Goal: Use online tool/utility: Utilize a website feature to perform a specific function

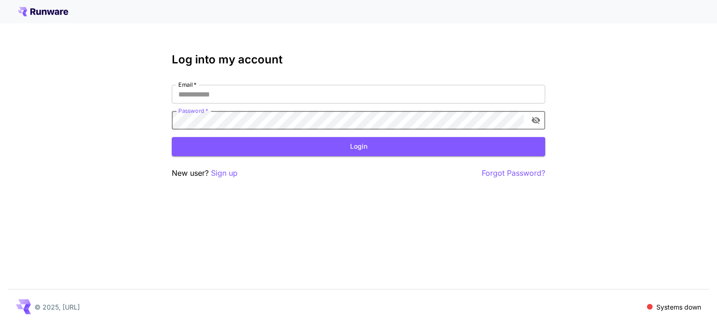
type input "**********"
click at [273, 150] on button "Login" at bounding box center [358, 146] width 373 height 19
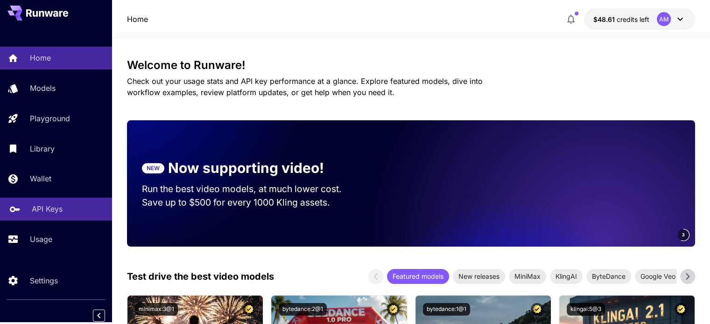
scroll to position [4, 0]
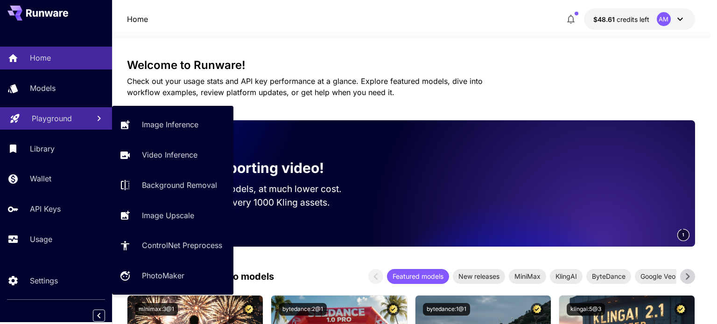
click at [43, 123] on link "Playground" at bounding box center [56, 118] width 112 height 23
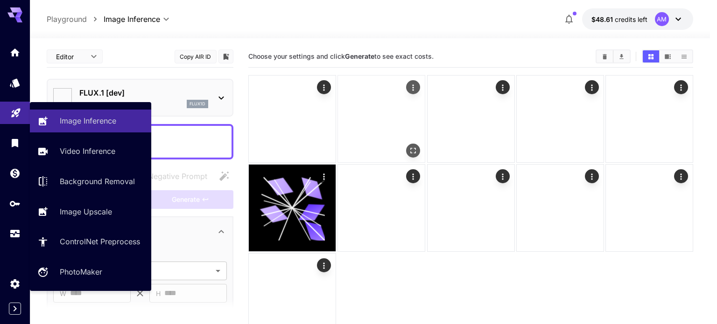
type input "**********"
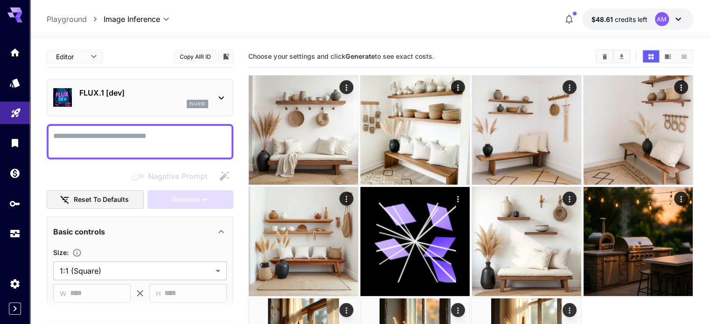
click at [101, 139] on textarea "Negative Prompt" at bounding box center [140, 142] width 174 height 22
paste textarea "**********"
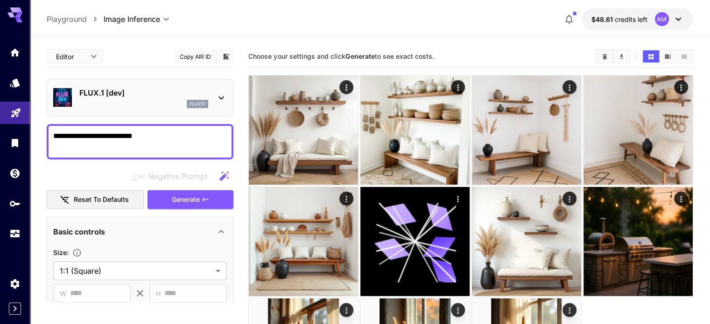
drag, startPoint x: 163, startPoint y: 138, endPoint x: 126, endPoint y: 133, distance: 37.7
click at [126, 133] on textarea "**********" at bounding box center [140, 142] width 174 height 22
click at [122, 129] on div "**********" at bounding box center [140, 141] width 187 height 35
click at [123, 132] on textarea "**********" at bounding box center [140, 142] width 174 height 22
click at [181, 140] on textarea "**********" at bounding box center [140, 142] width 174 height 22
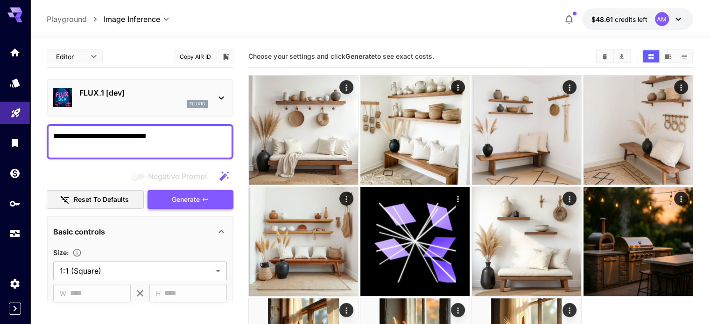
type textarea "**********"
click at [186, 201] on span "Generate" at bounding box center [186, 200] width 28 height 12
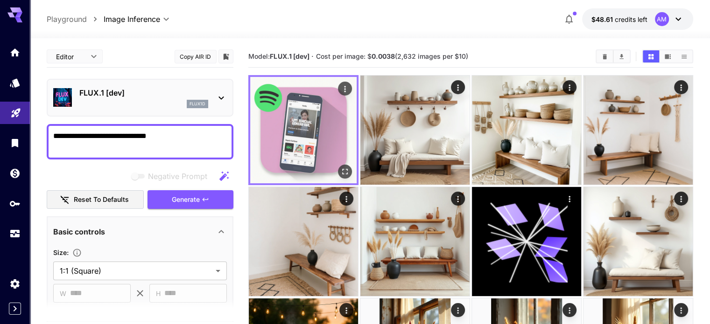
click at [338, 165] on button "Open in fullscreen" at bounding box center [345, 172] width 14 height 14
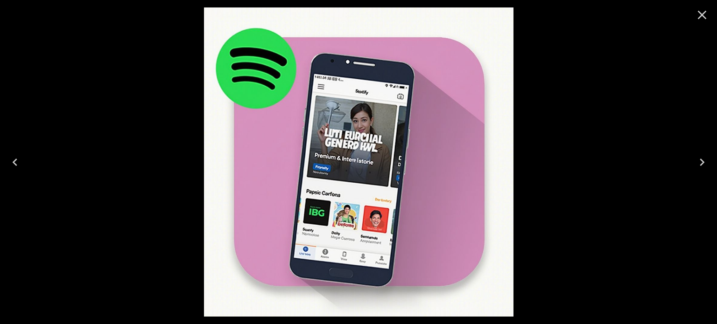
click at [700, 10] on icon "Close" at bounding box center [701, 14] width 15 height 15
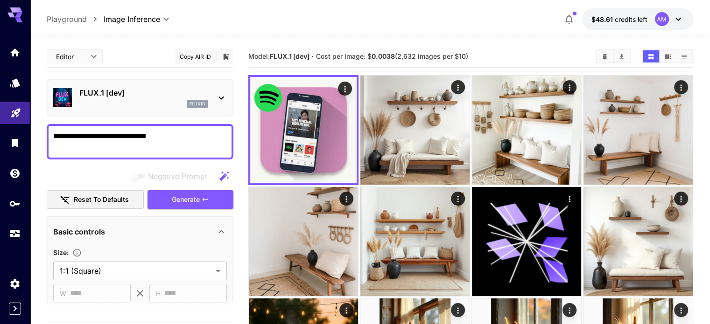
click at [131, 86] on div "FLUX.1 [dev] flux1d" at bounding box center [140, 98] width 174 height 28
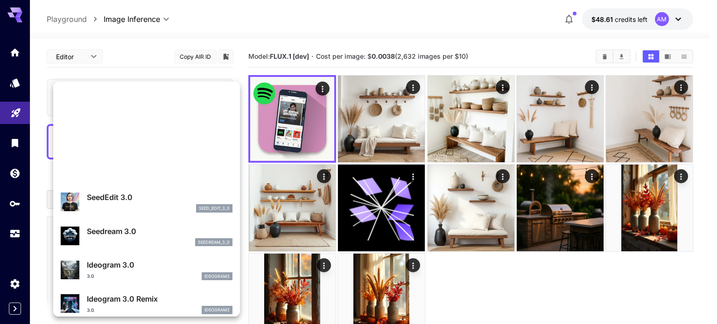
scroll to position [231, 0]
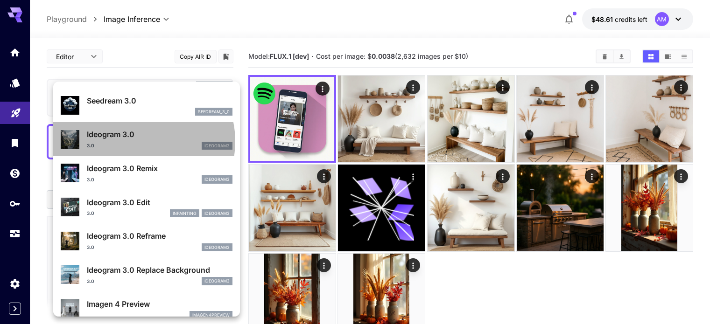
click at [138, 142] on div "3.0 ideogram3" at bounding box center [160, 146] width 146 height 8
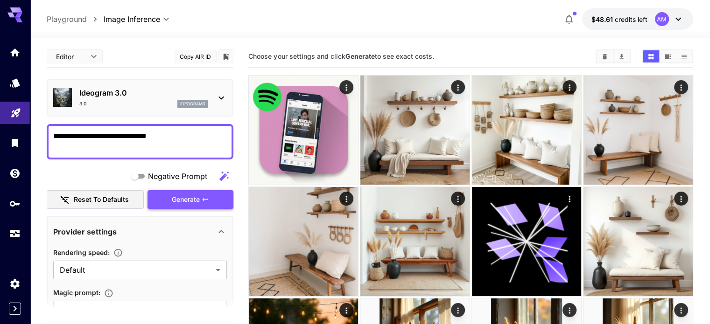
click at [193, 199] on span "Generate" at bounding box center [186, 200] width 28 height 12
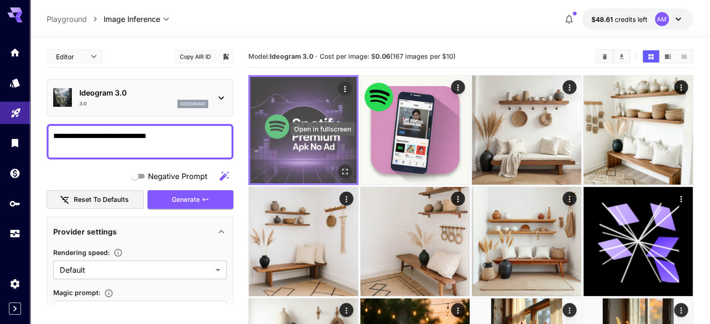
click at [340, 167] on icon "Open in fullscreen" at bounding box center [344, 171] width 9 height 9
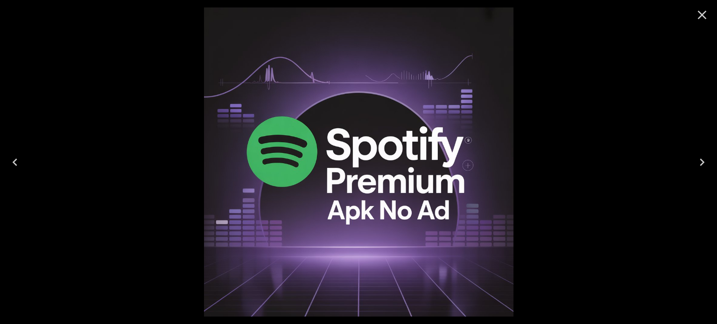
click at [702, 14] on icon "Close" at bounding box center [702, 15] width 9 height 9
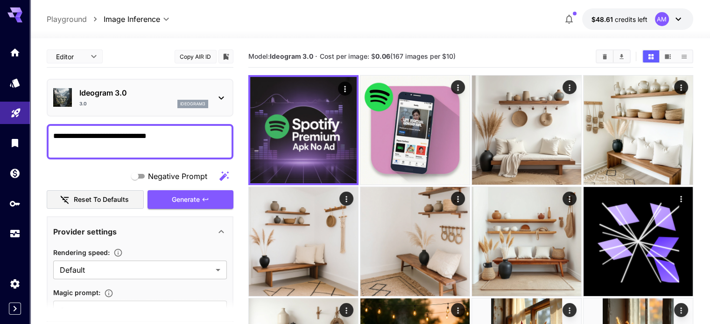
click at [163, 97] on p "Ideogram 3.0" at bounding box center [143, 92] width 129 height 11
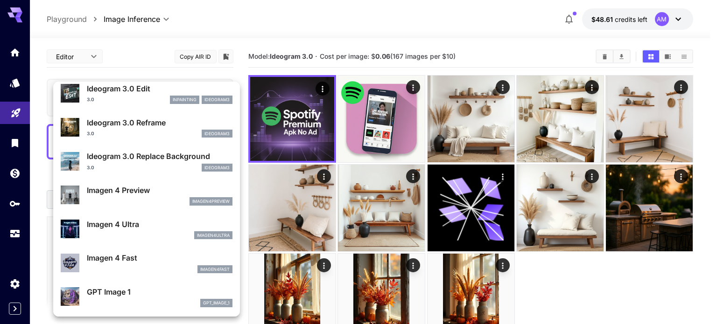
scroll to position [374, 0]
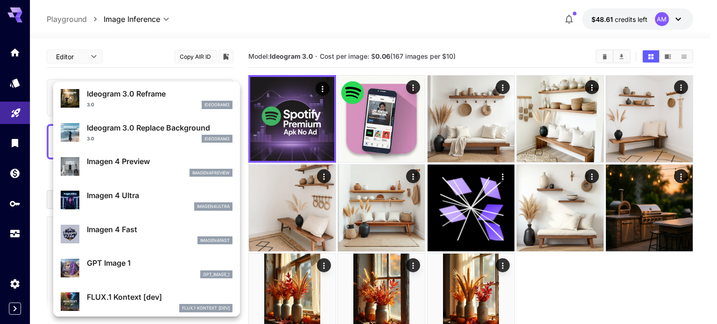
drag, startPoint x: 121, startPoint y: 197, endPoint x: 121, endPoint y: 241, distance: 43.9
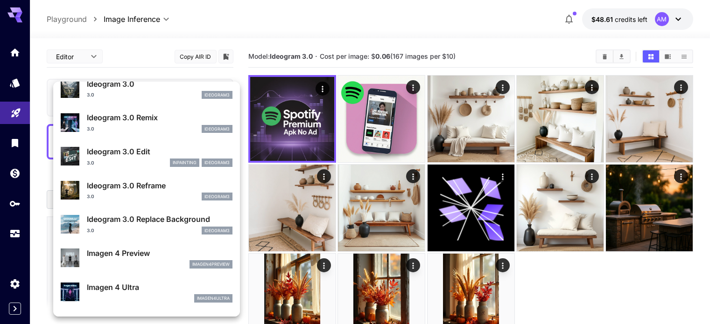
scroll to position [282, 0]
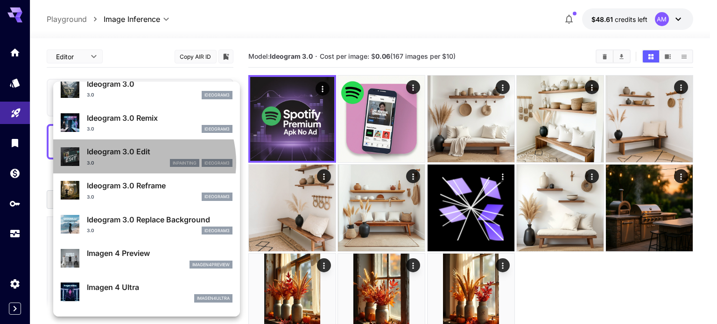
click at [132, 162] on div "3.0 inpainting ideogram3" at bounding box center [160, 163] width 146 height 8
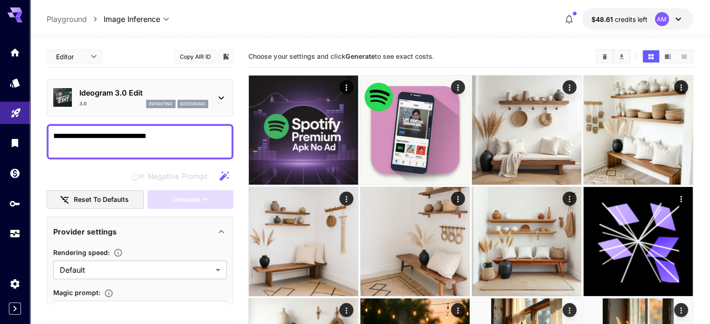
click at [179, 131] on textarea "**********" at bounding box center [140, 142] width 174 height 22
click at [138, 98] on div "Ideogram 3.0 Edit 3.0 inpainting ideogram3" at bounding box center [143, 97] width 129 height 21
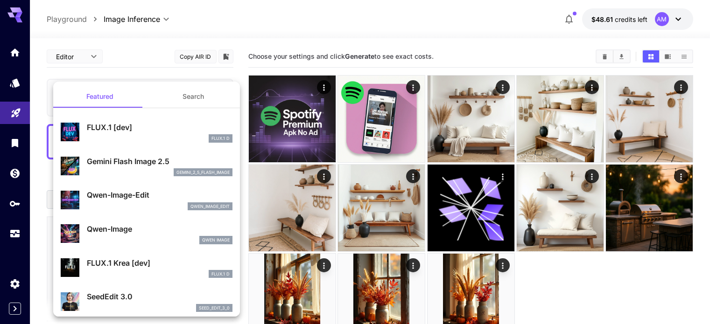
click at [134, 164] on p "Gemini Flash Image 2.5" at bounding box center [160, 161] width 146 height 11
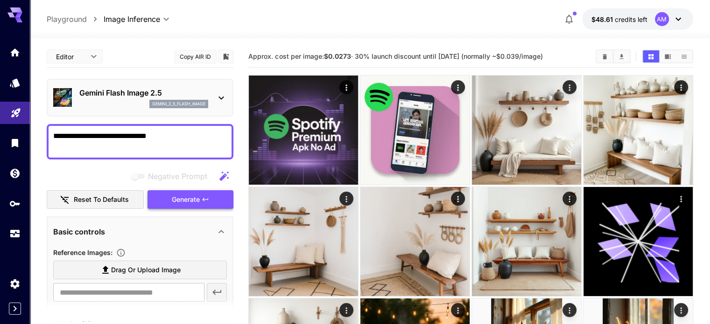
click at [187, 197] on span "Generate" at bounding box center [186, 200] width 28 height 12
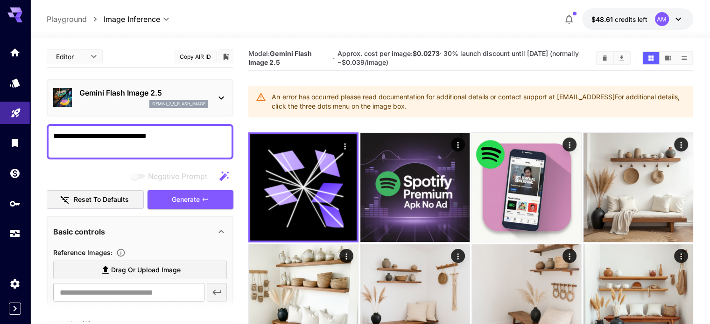
click at [170, 98] on div "Gemini Flash Image 2.5 gemini_2_5_flash_image" at bounding box center [143, 97] width 129 height 21
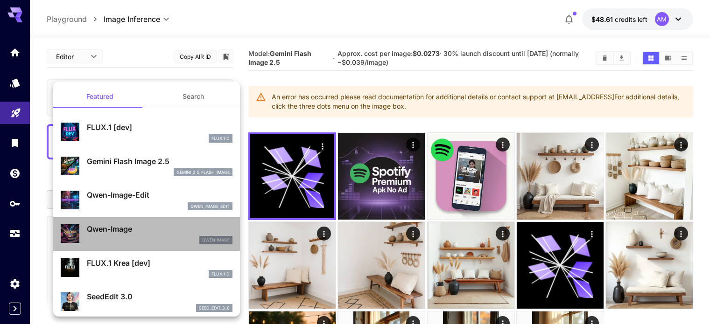
click at [151, 236] on div "Qwen Image" at bounding box center [160, 240] width 146 height 8
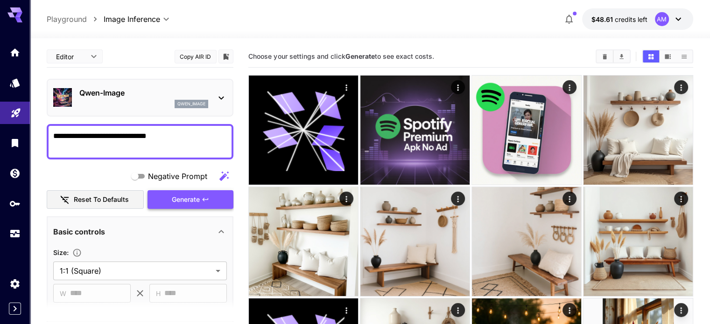
click at [192, 200] on span "Generate" at bounding box center [186, 200] width 28 height 12
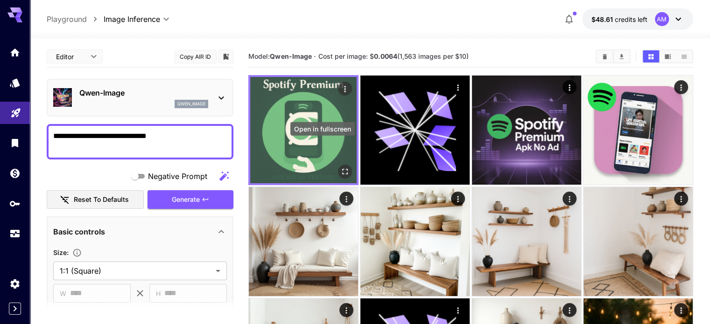
click at [340, 167] on icon "Open in fullscreen" at bounding box center [344, 171] width 9 height 9
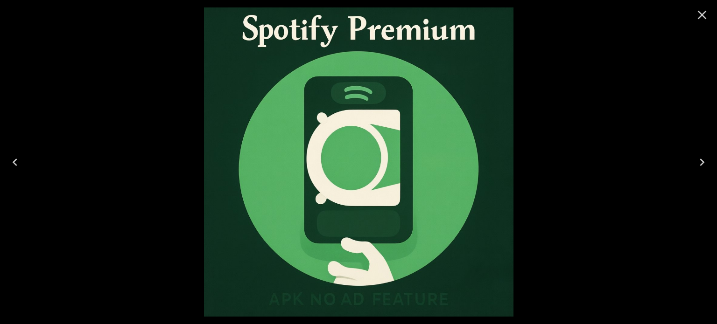
click at [700, 7] on icon "Close" at bounding box center [701, 14] width 15 height 15
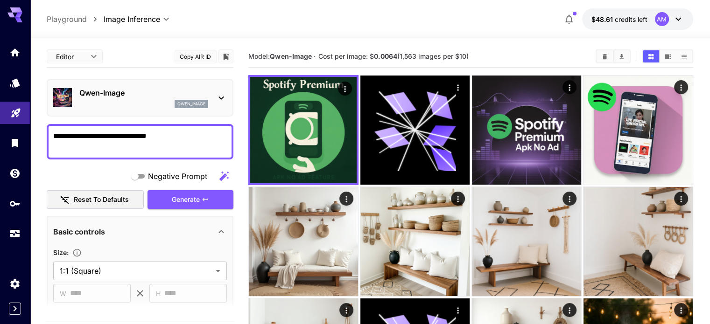
click at [100, 97] on p "Qwen-Image" at bounding box center [143, 92] width 129 height 11
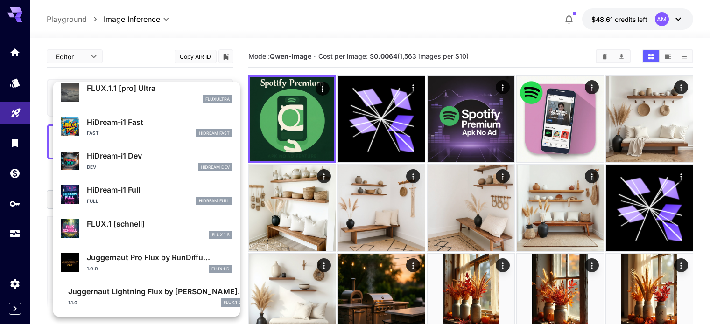
scroll to position [721, 0]
click at [119, 262] on p "Juggernaut Pro Flux by RunDiffu..." at bounding box center [160, 257] width 146 height 11
type input "**"
type input "*"
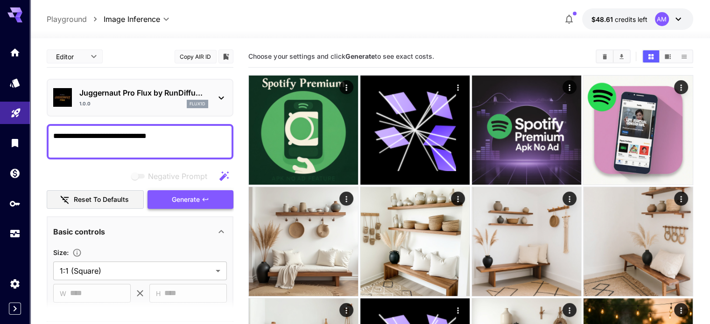
click at [186, 204] on span "Generate" at bounding box center [186, 200] width 28 height 12
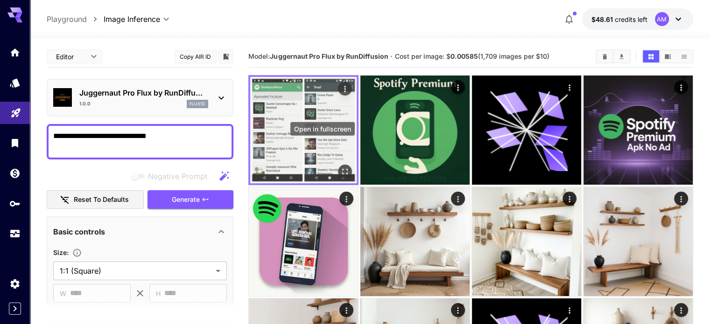
click at [340, 167] on icon "Open in fullscreen" at bounding box center [344, 171] width 9 height 9
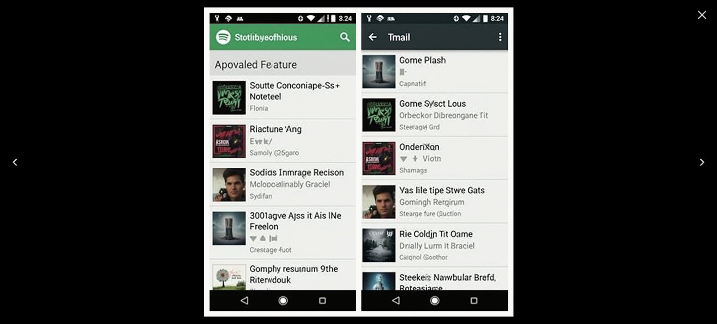
click at [699, 13] on icon "Close" at bounding box center [702, 15] width 9 height 9
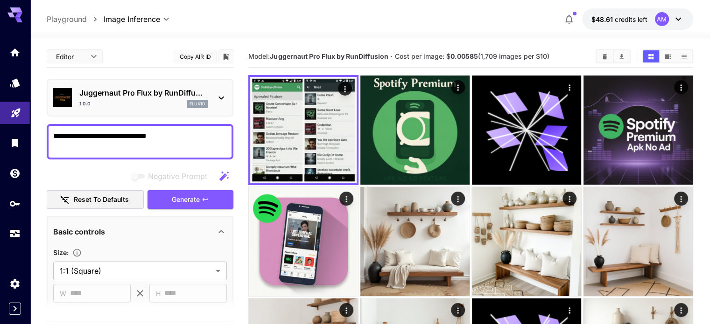
click at [191, 96] on p "Juggernaut Pro Flux by RunDiffu..." at bounding box center [143, 92] width 129 height 11
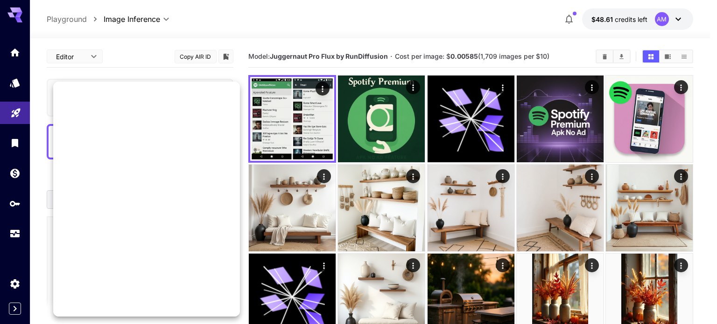
scroll to position [721, 0]
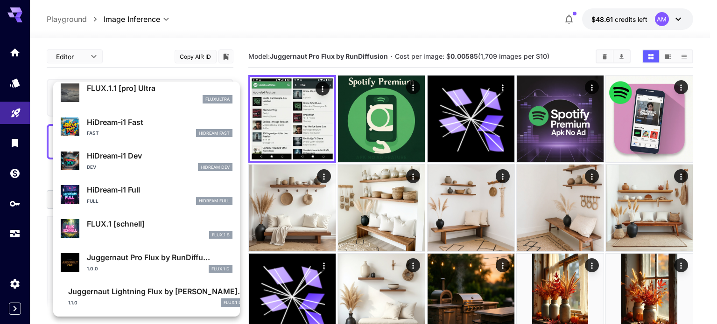
drag, startPoint x: 123, startPoint y: 294, endPoint x: 177, endPoint y: 218, distance: 93.4
click at [123, 294] on p "Juggernaut Lightning Flux by [PERSON_NAME]..." at bounding box center [156, 291] width 176 height 11
type input "*"
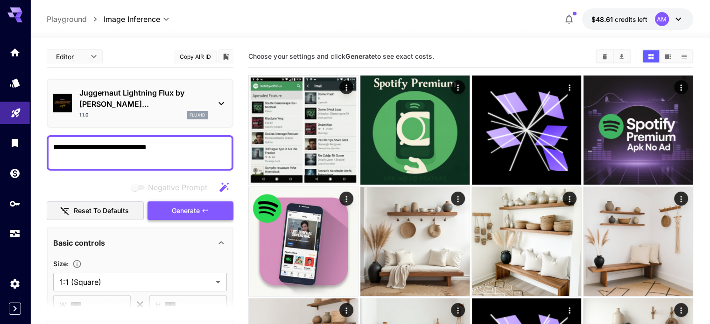
click at [200, 202] on button "Generate" at bounding box center [190, 211] width 86 height 19
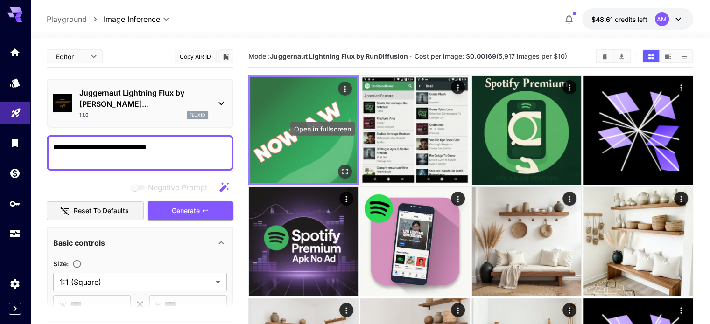
click at [340, 167] on icon "Open in fullscreen" at bounding box center [344, 171] width 9 height 9
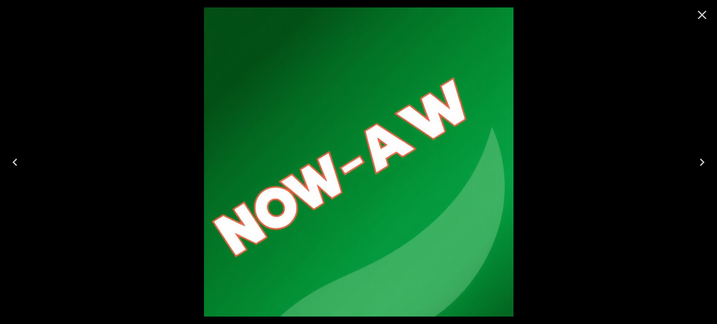
click at [707, 17] on icon "Close" at bounding box center [701, 14] width 15 height 15
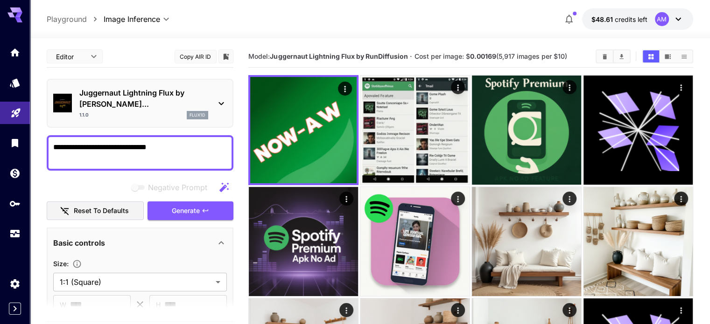
click at [91, 97] on p "Juggernaut Lightning Flux by [PERSON_NAME]..." at bounding box center [143, 98] width 129 height 22
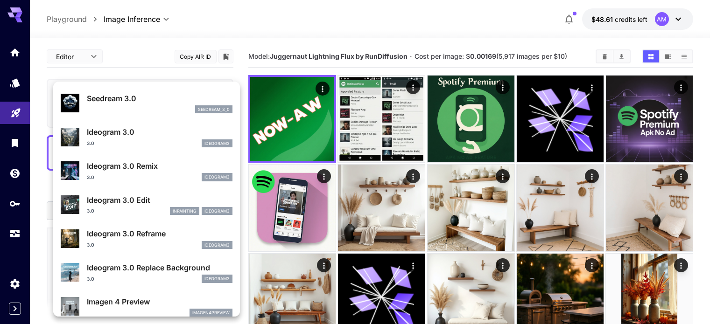
scroll to position [234, 0]
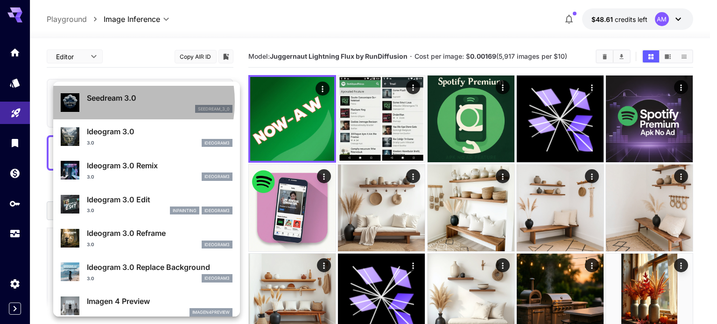
click at [116, 101] on p "Seedream 3.0" at bounding box center [160, 97] width 146 height 11
type input "***"
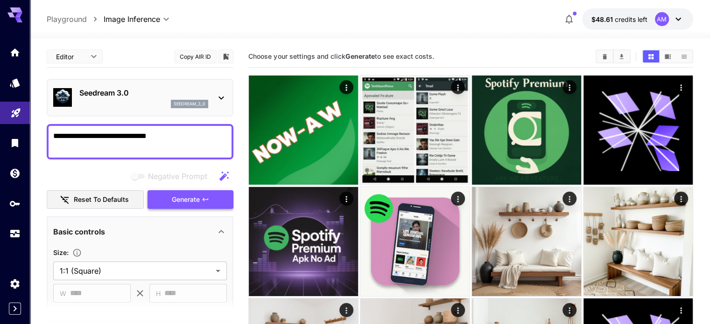
click at [174, 194] on span "Generate" at bounding box center [186, 200] width 28 height 12
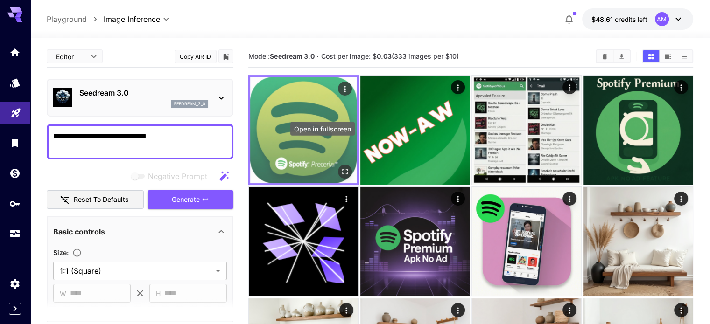
click at [342, 169] on icon "Open in fullscreen" at bounding box center [345, 172] width 6 height 6
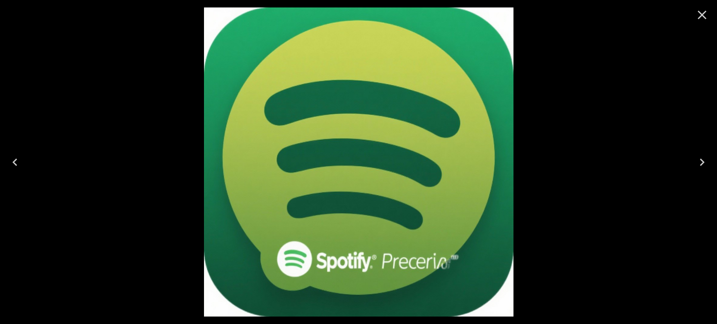
click at [702, 16] on icon "Close" at bounding box center [701, 14] width 15 height 15
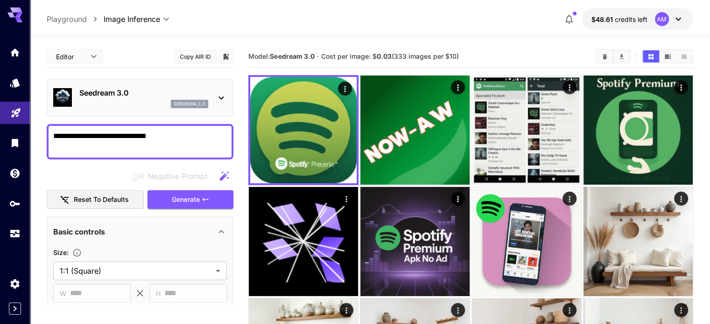
click at [152, 96] on p "Seedream 3.0" at bounding box center [143, 92] width 129 height 11
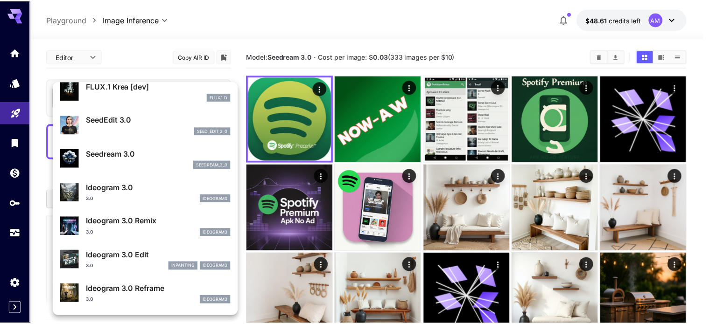
scroll to position [187, 0]
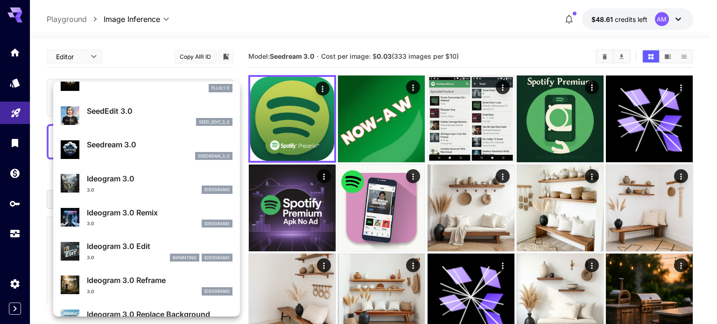
click at [125, 182] on p "Ideogram 3.0" at bounding box center [160, 178] width 146 height 11
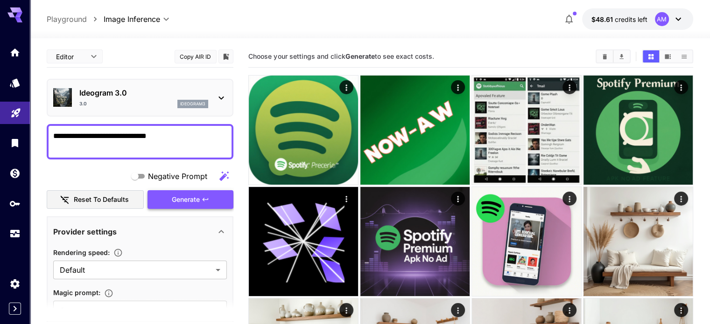
click at [190, 196] on span "Generate" at bounding box center [186, 200] width 28 height 12
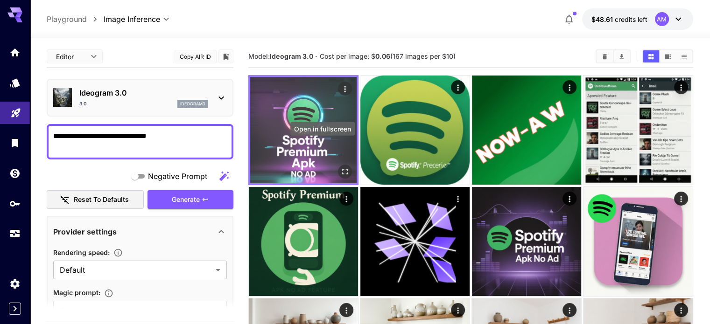
click at [340, 167] on icon "Open in fullscreen" at bounding box center [344, 171] width 9 height 9
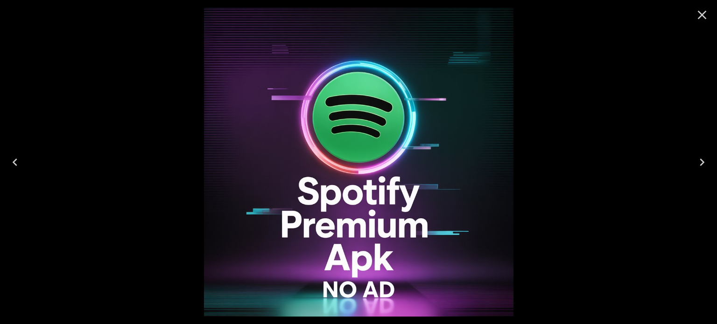
click at [699, 14] on icon "Close" at bounding box center [701, 14] width 15 height 15
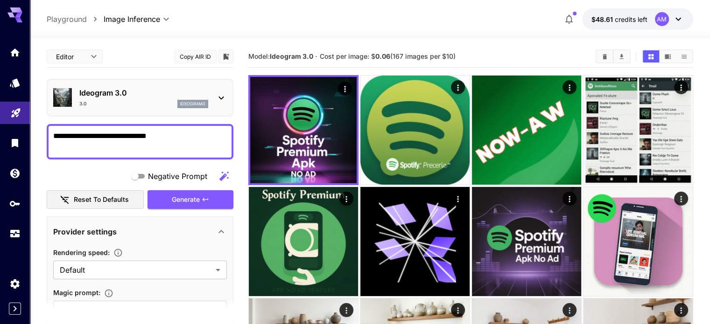
click at [197, 139] on textarea "**********" at bounding box center [140, 142] width 174 height 22
click at [112, 133] on textarea "**********" at bounding box center [140, 142] width 174 height 22
drag, startPoint x: 149, startPoint y: 137, endPoint x: 129, endPoint y: 136, distance: 20.1
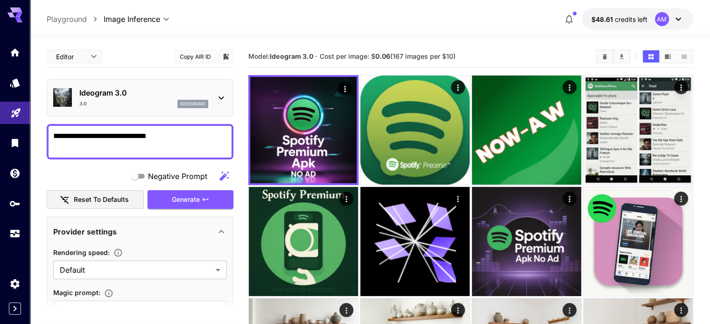
click at [129, 136] on textarea "**********" at bounding box center [140, 142] width 174 height 22
paste textarea "******"
type textarea "**********"
click at [198, 195] on span "Generate" at bounding box center [186, 200] width 28 height 12
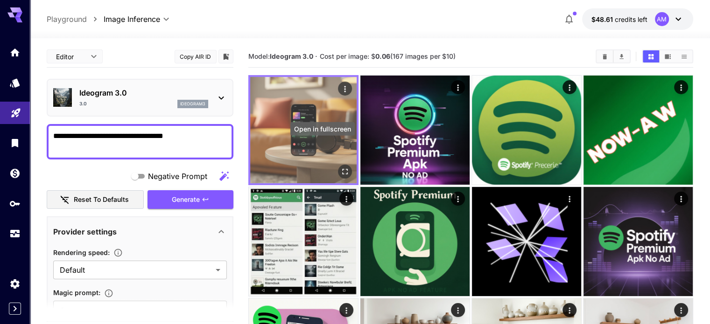
click at [340, 167] on icon "Open in fullscreen" at bounding box center [344, 171] width 9 height 9
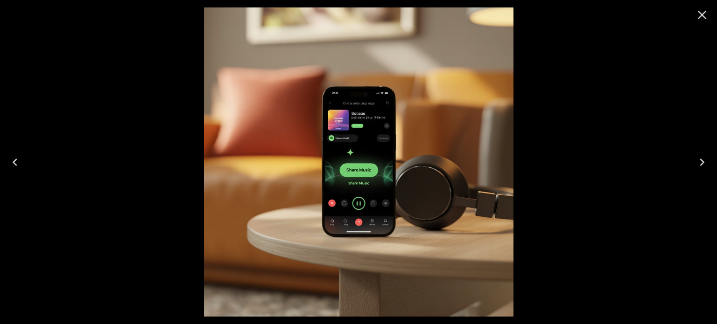
click at [704, 16] on icon "Close" at bounding box center [702, 15] width 9 height 9
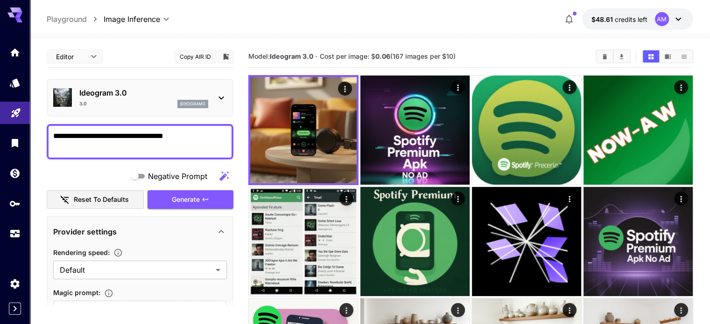
click at [602, 21] on span "$48.61" at bounding box center [602, 19] width 23 height 8
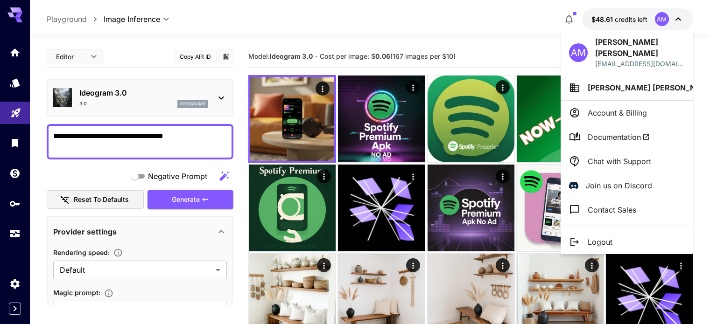
click at [602, 21] on div at bounding box center [358, 162] width 717 height 324
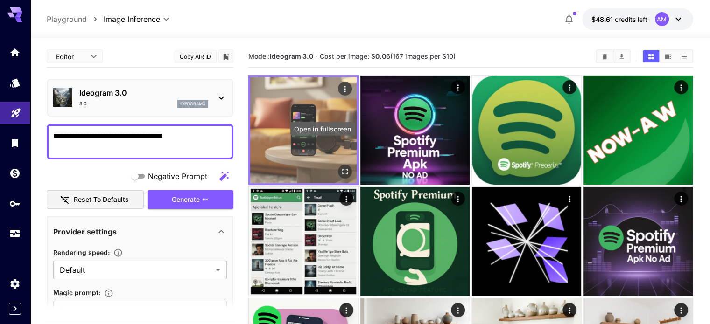
click at [338, 165] on button "Open in fullscreen" at bounding box center [345, 172] width 14 height 14
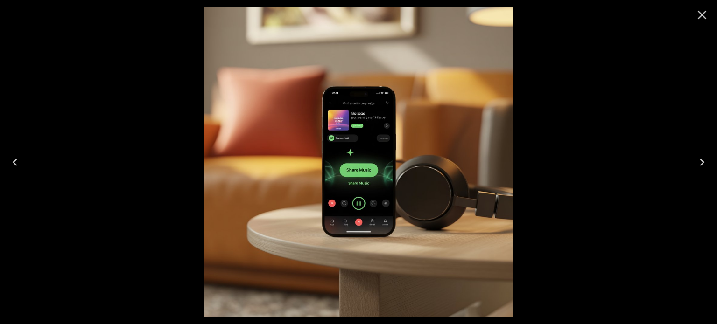
click at [696, 13] on icon "Close" at bounding box center [701, 14] width 15 height 15
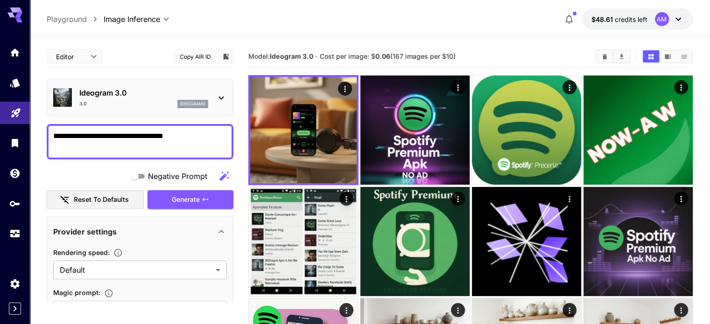
click at [157, 103] on div "3.0 ideogram3" at bounding box center [143, 104] width 129 height 8
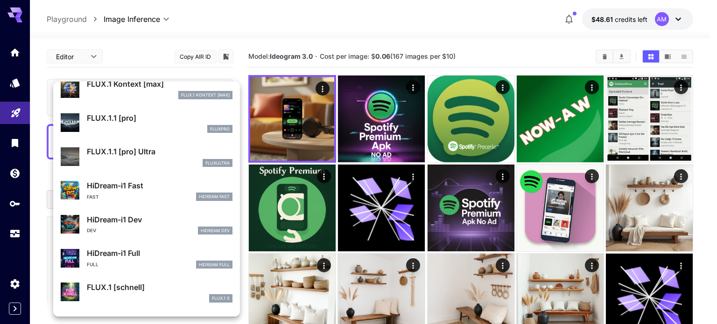
scroll to position [721, 0]
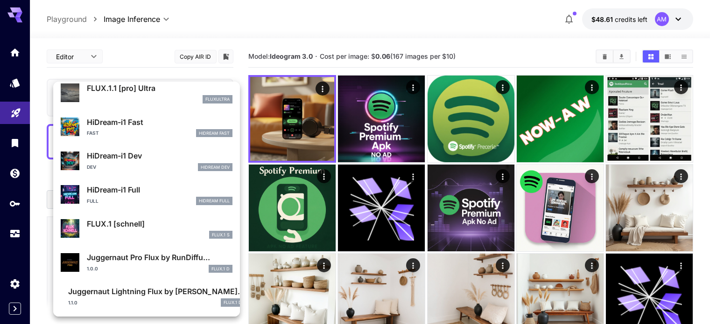
click at [110, 63] on div at bounding box center [358, 162] width 717 height 324
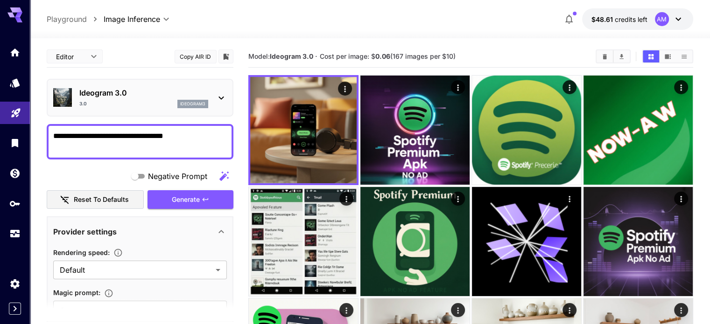
click at [127, 98] on p "Ideogram 3.0" at bounding box center [143, 92] width 129 height 11
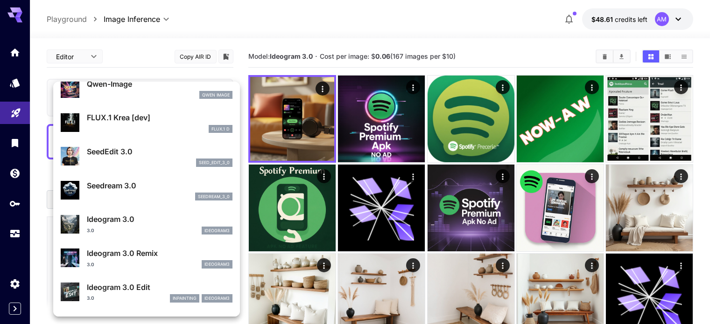
scroll to position [187, 0]
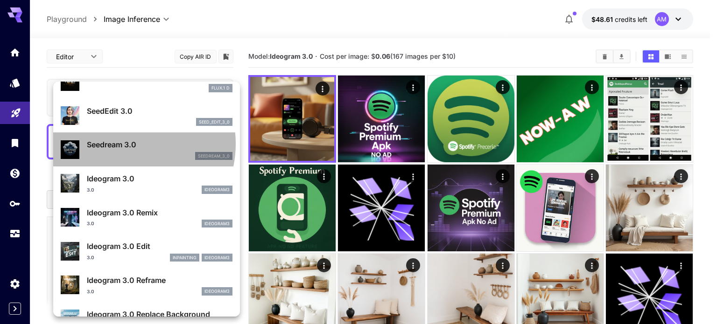
click at [127, 143] on p "Seedream 3.0" at bounding box center [160, 144] width 146 height 11
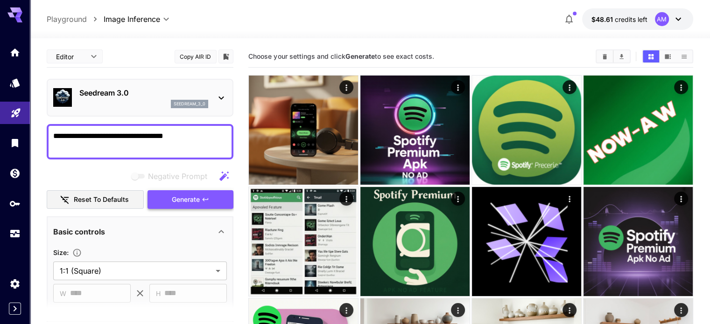
click at [181, 198] on span "Generate" at bounding box center [186, 200] width 28 height 12
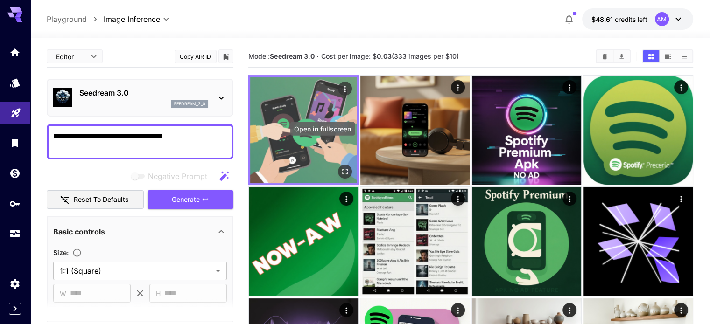
click at [340, 167] on icon "Open in fullscreen" at bounding box center [344, 171] width 9 height 9
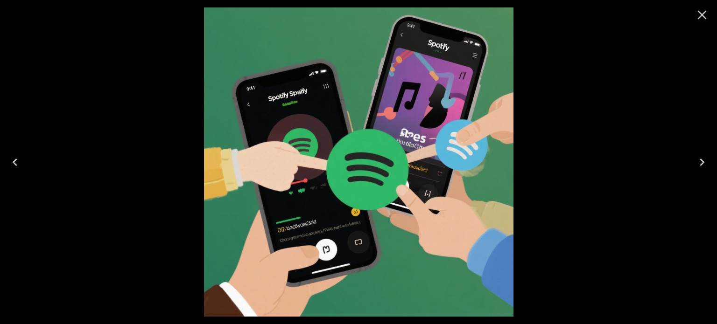
click at [699, 17] on icon "Close" at bounding box center [702, 15] width 9 height 9
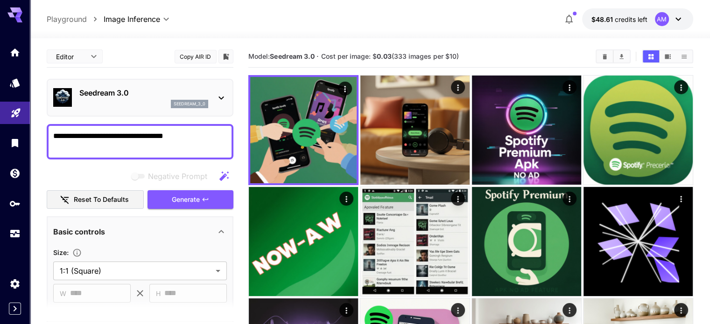
click at [131, 100] on div "seedream_3_0" at bounding box center [143, 104] width 129 height 8
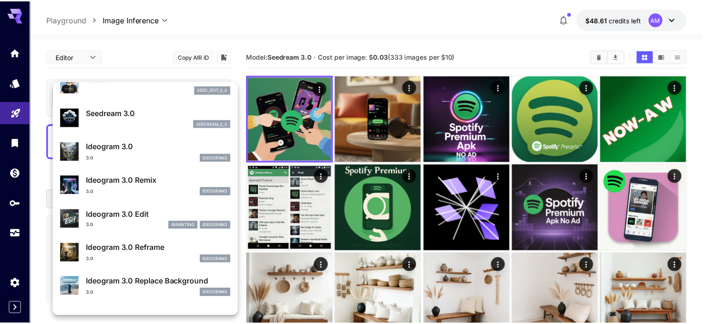
scroll to position [233, 0]
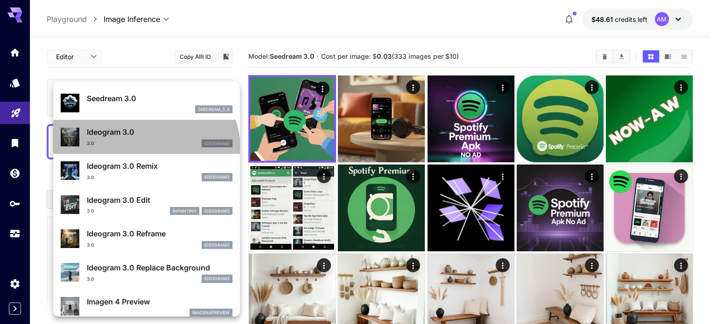
click at [144, 149] on div "Ideogram 3.0 3.0 ideogram3" at bounding box center [147, 137] width 172 height 28
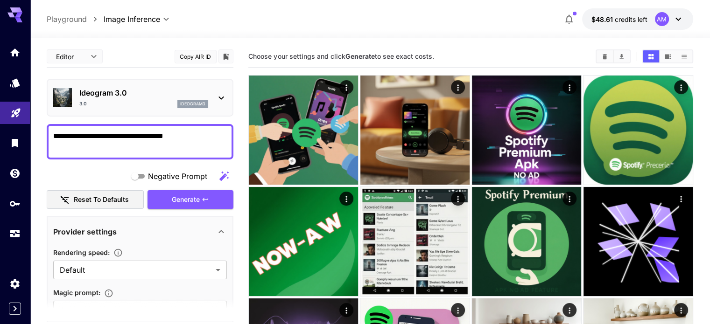
click at [114, 168] on div "Negative Prompt" at bounding box center [140, 176] width 187 height 19
click at [222, 94] on icon at bounding box center [221, 97] width 11 height 11
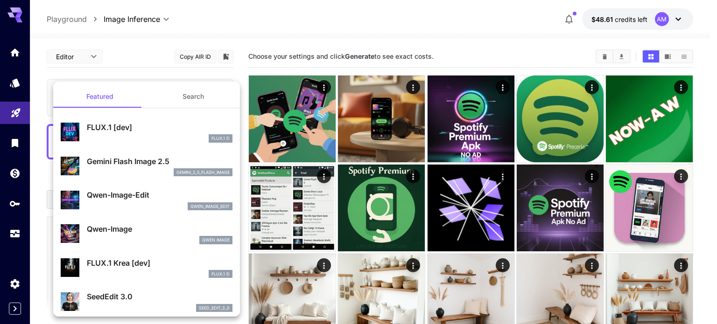
click at [19, 57] on div at bounding box center [358, 162] width 717 height 324
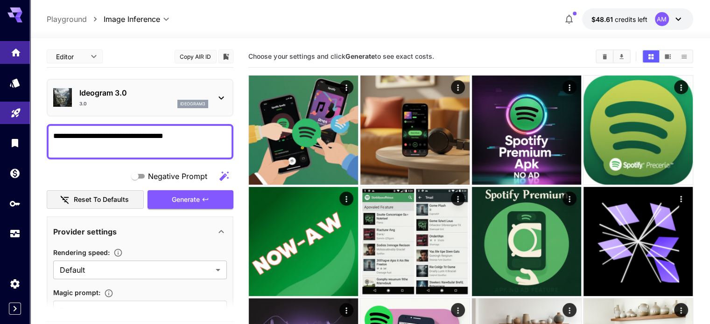
click at [19, 57] on link at bounding box center [15, 52] width 30 height 23
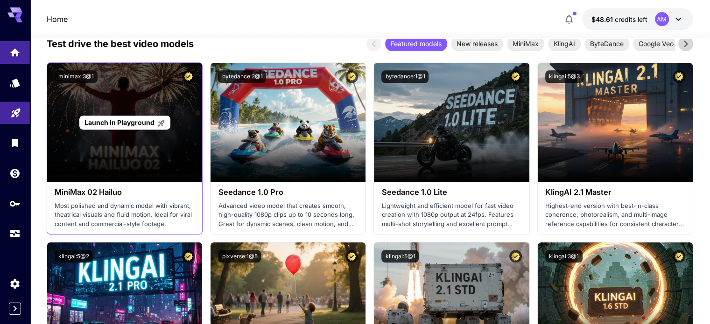
scroll to position [233, 0]
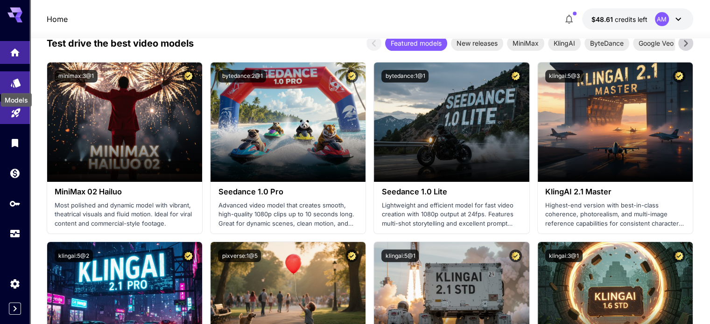
click at [19, 85] on icon "Models" at bounding box center [15, 79] width 11 height 11
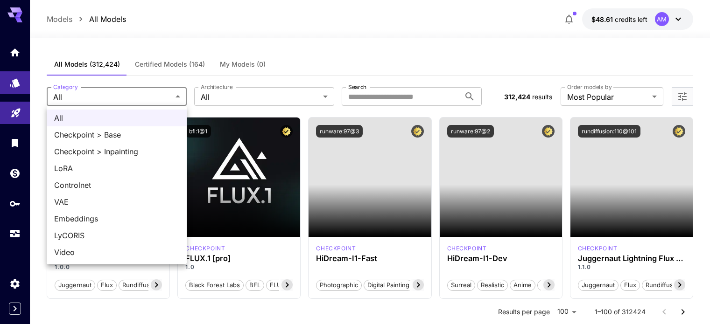
click at [231, 91] on div at bounding box center [358, 162] width 717 height 324
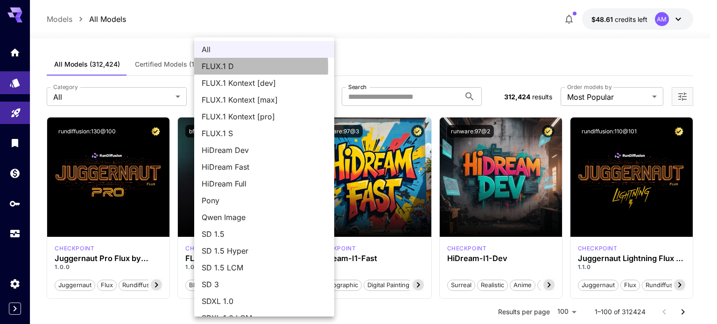
click at [201, 67] on li "FLUX.1 D" at bounding box center [264, 66] width 140 height 17
type input "******"
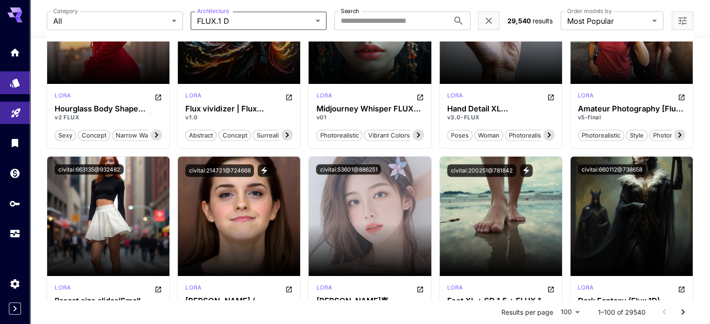
scroll to position [1680, 0]
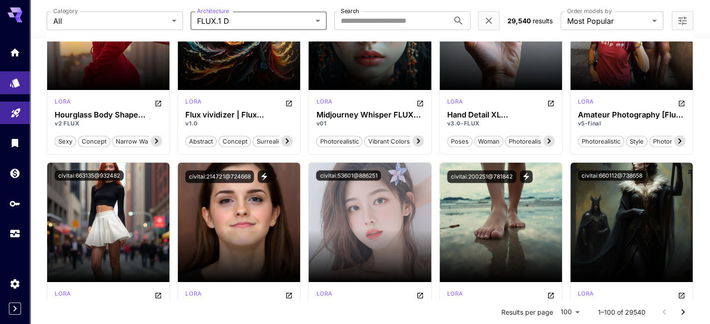
click at [14, 18] on icon at bounding box center [14, 14] width 15 height 15
click at [30, 20] on div "Models All Models $48.61 credits left AM" at bounding box center [370, 19] width 680 height 38
click at [16, 47] on icon "Home" at bounding box center [15, 49] width 11 height 11
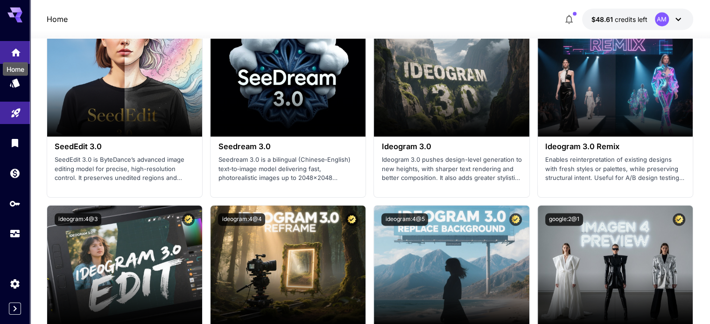
scroll to position [1400, 0]
click at [13, 15] on icon at bounding box center [14, 12] width 15 height 10
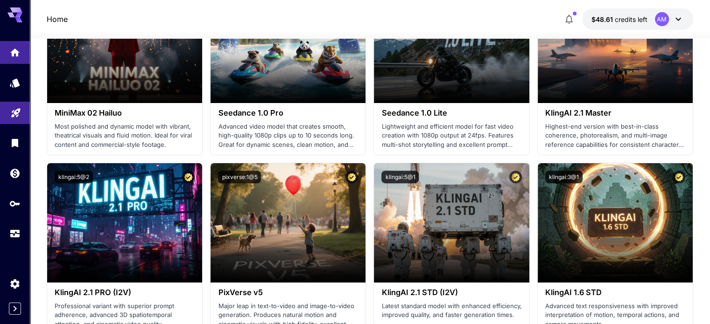
scroll to position [187, 0]
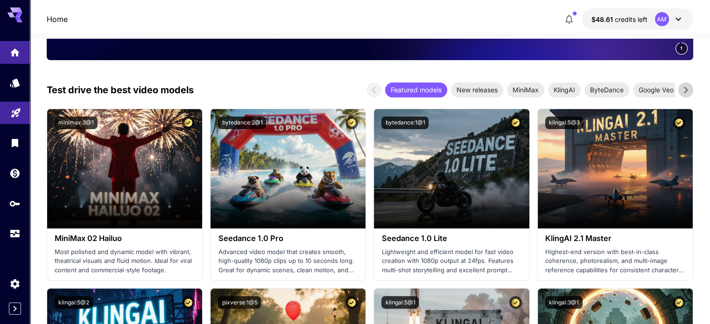
click at [612, 26] on button "$48.61 credits left AM" at bounding box center [637, 18] width 111 height 21
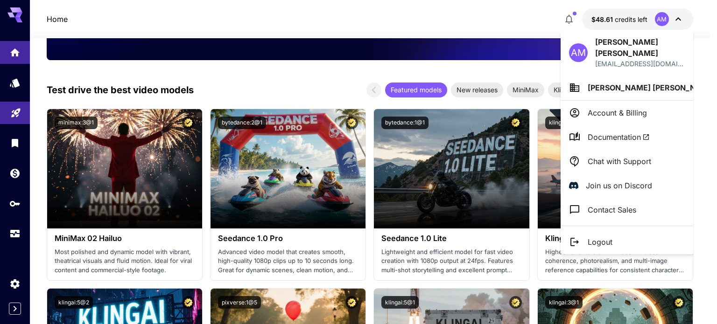
click at [609, 41] on p "[PERSON_NAME] [PERSON_NAME]" at bounding box center [640, 47] width 90 height 22
click at [9, 177] on div at bounding box center [358, 162] width 717 height 324
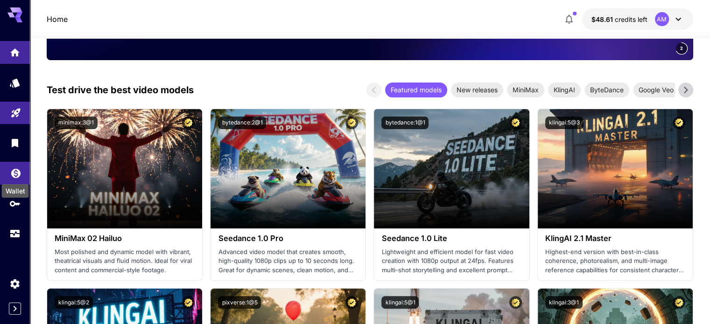
click at [13, 175] on icon "Wallet" at bounding box center [15, 170] width 9 height 9
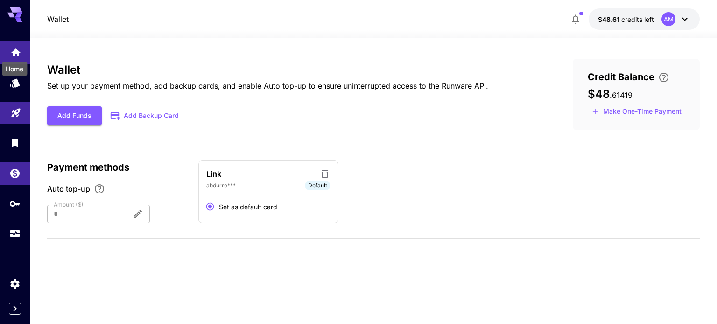
click at [14, 49] on icon "Home" at bounding box center [15, 49] width 11 height 11
